Goal: Use online tool/utility: Utilize a website feature to perform a specific function

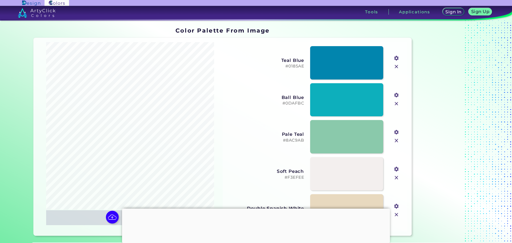
click at [0, 0] on input "file" at bounding box center [0, 0] width 0 height 0
type input "#b8604c"
type input "#d07965"
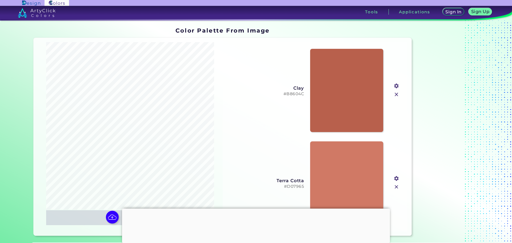
click at [0, 0] on input "file" at bounding box center [0, 0] width 0 height 0
type input "#d0b89d"
type input "#e3ccb2"
type input "#bca183"
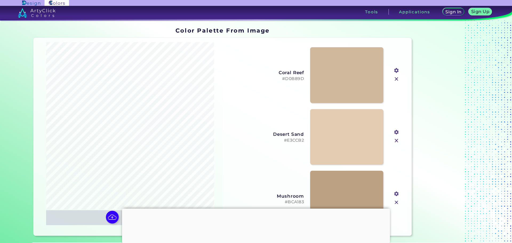
click at [293, 140] on h5 "#E3CCB2" at bounding box center [265, 140] width 77 height 5
click at [109, 220] on img at bounding box center [112, 216] width 15 height 15
click at [0, 0] on input "file" at bounding box center [0, 0] width 0 height 0
type input "#203c59"
type input "#8c5a49"
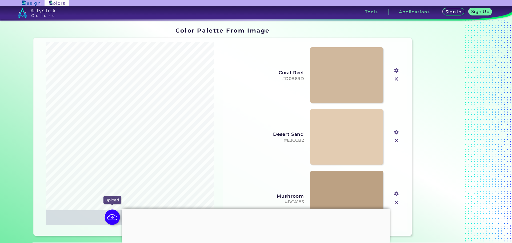
type input "#ede9e5"
type input "#a1988b"
type input "#e1cdd8"
type input "#c2bbb0"
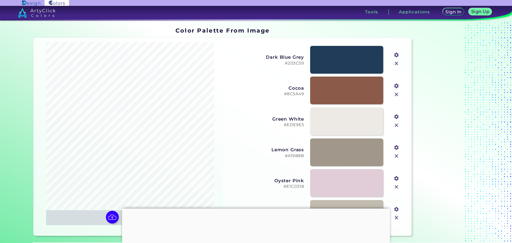
drag, startPoint x: 112, startPoint y: 225, endPoint x: 113, endPoint y: 220, distance: 5.1
click at [112, 224] on div "upload download save" at bounding box center [130, 217] width 168 height 15
click at [108, 215] on img at bounding box center [112, 216] width 15 height 15
click at [0, 0] on input "file" at bounding box center [0, 0] width 0 height 0
